Goal: Information Seeking & Learning: Learn about a topic

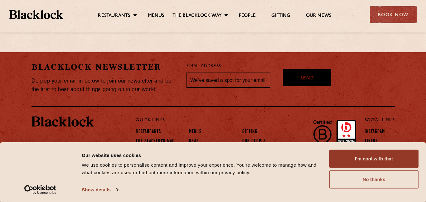
click at [369, 184] on button "No thanks" at bounding box center [374, 179] width 89 height 18
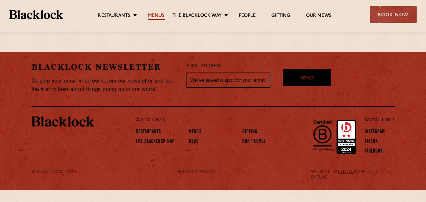
click at [153, 14] on link "Menus" at bounding box center [156, 16] width 17 height 7
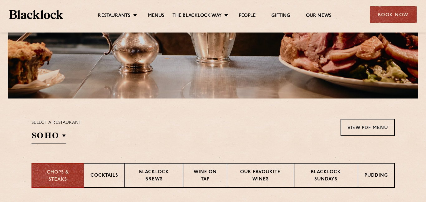
scroll to position [162, 0]
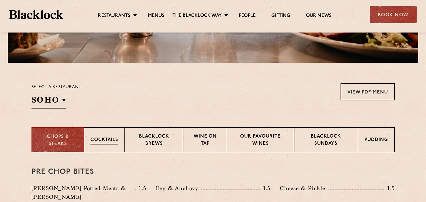
click at [114, 137] on p "Cocktails" at bounding box center [105, 140] width 28 height 8
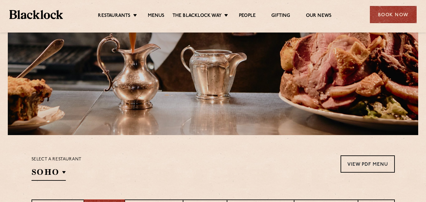
scroll to position [0, 0]
